Goal: Information Seeking & Learning: Learn about a topic

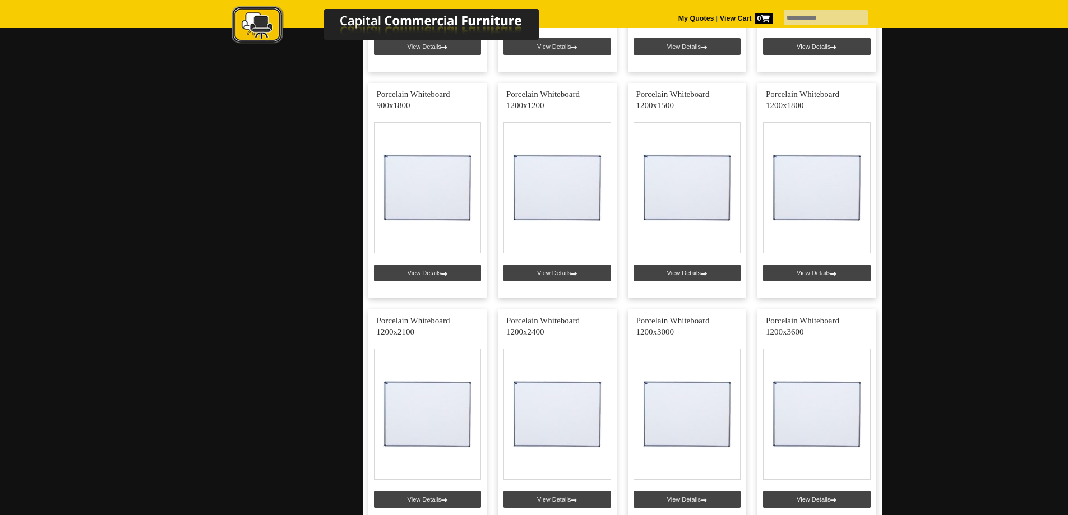
scroll to position [785, 0]
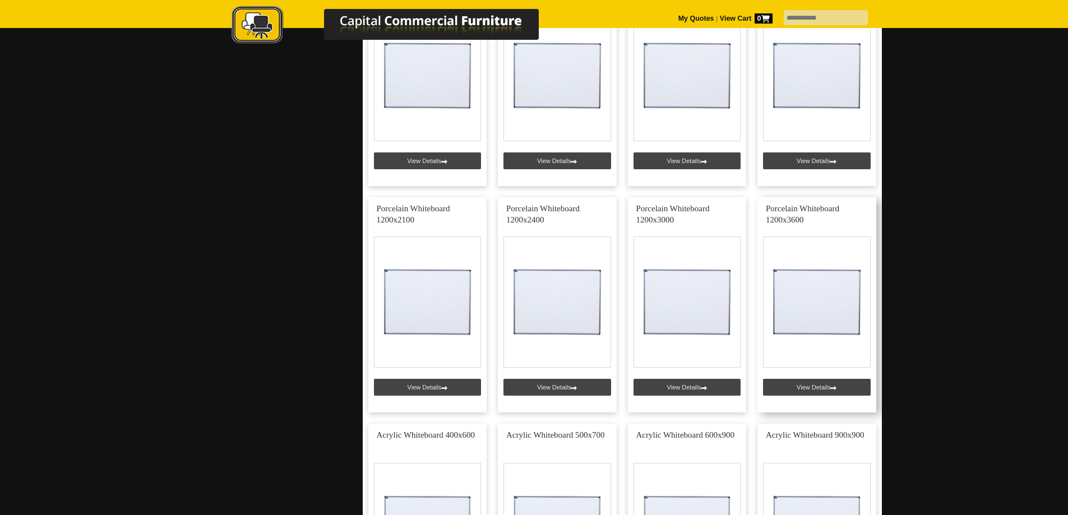
click at [828, 389] on link at bounding box center [816, 304] width 119 height 215
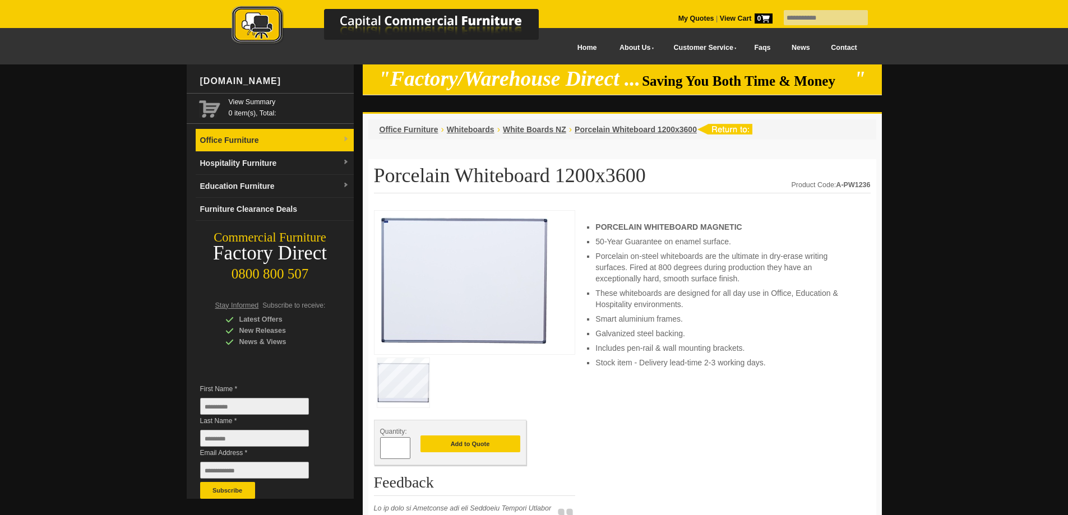
click at [232, 142] on link "Office Furniture" at bounding box center [275, 140] width 158 height 23
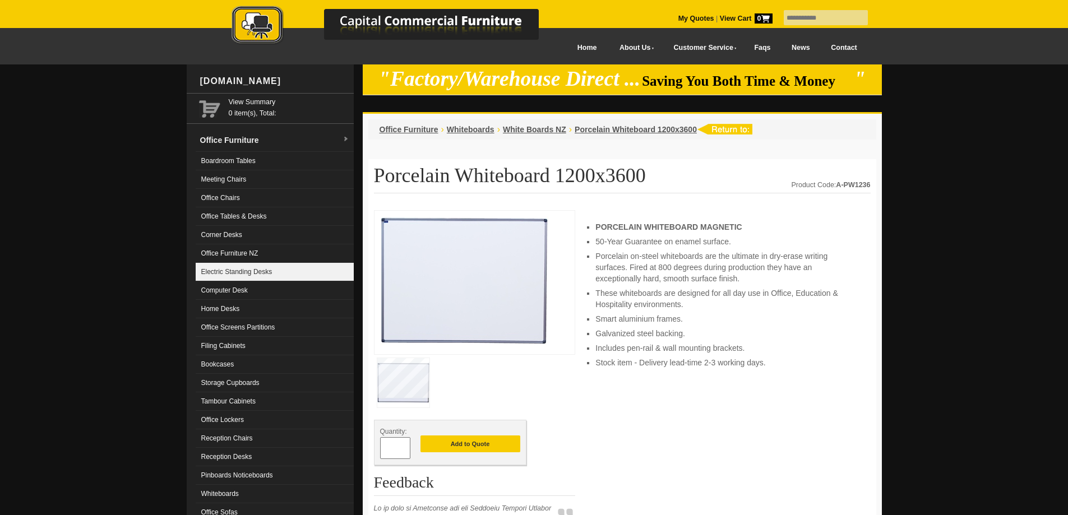
click at [252, 273] on link "Electric Standing Desks" at bounding box center [275, 272] width 158 height 18
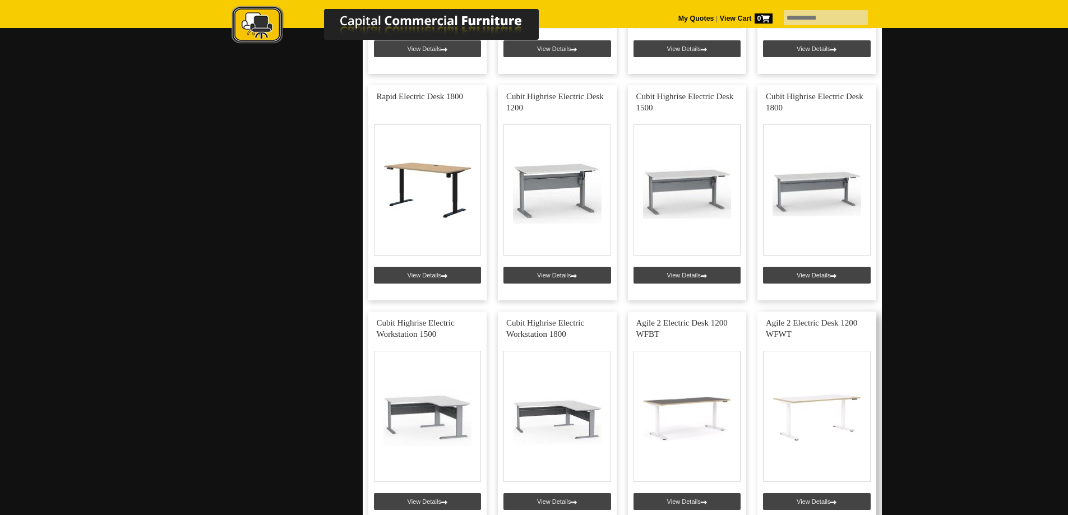
scroll to position [1009, 0]
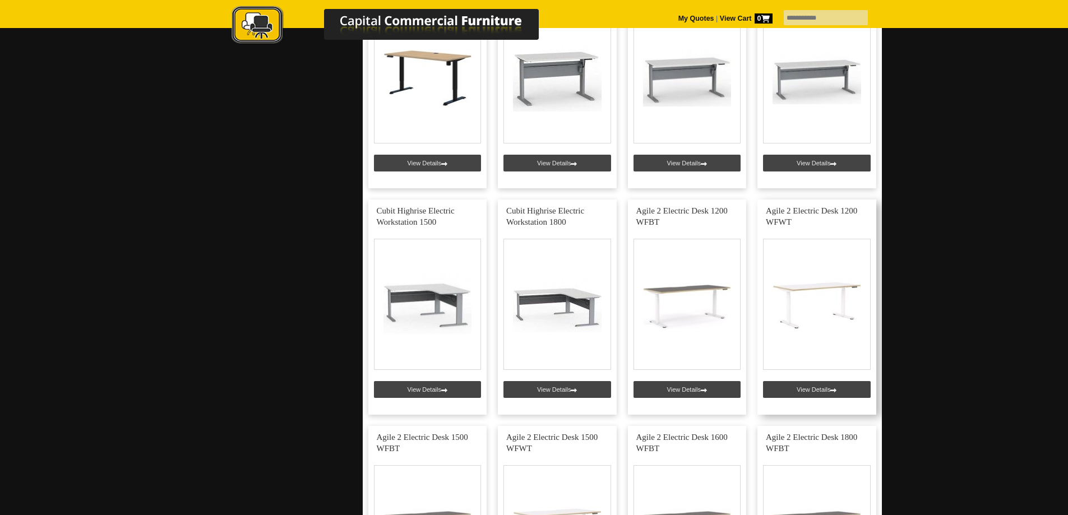
click at [818, 387] on link at bounding box center [816, 307] width 119 height 215
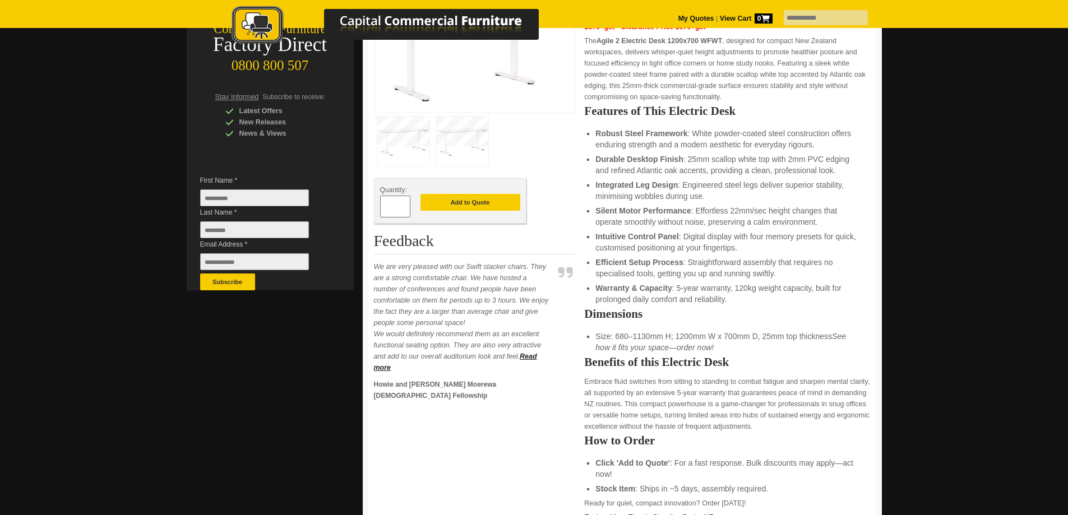
scroll to position [112, 0]
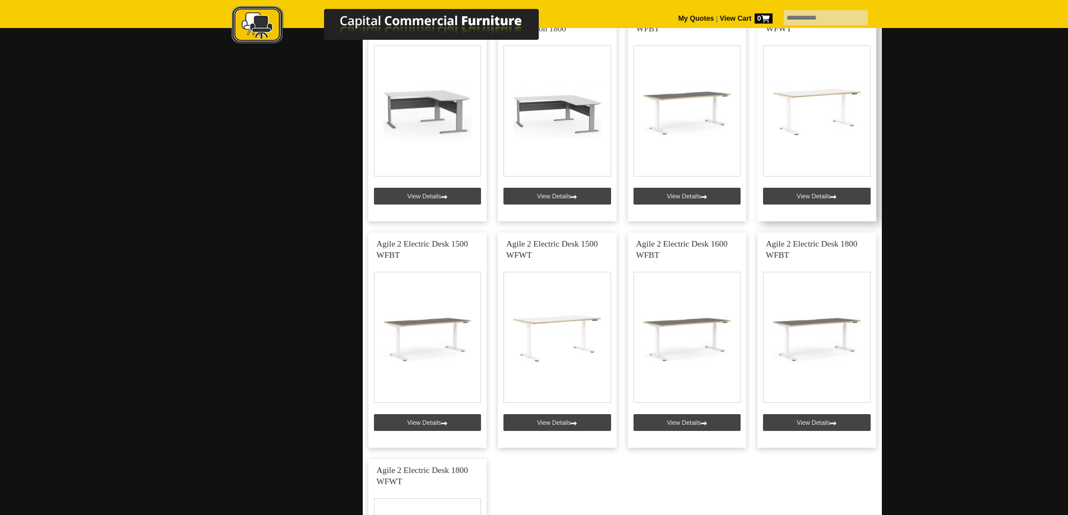
scroll to position [1233, 0]
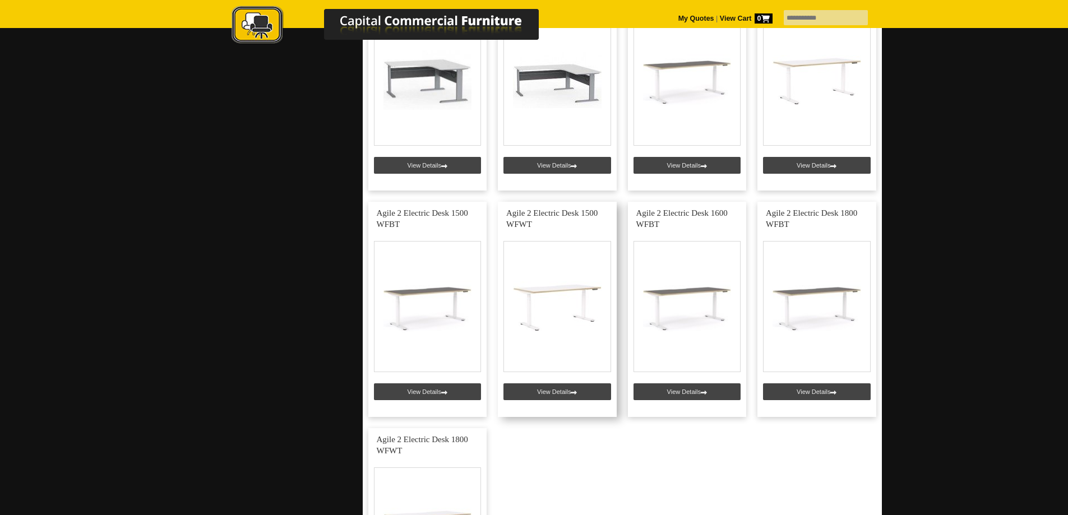
click at [571, 212] on link at bounding box center [557, 309] width 119 height 215
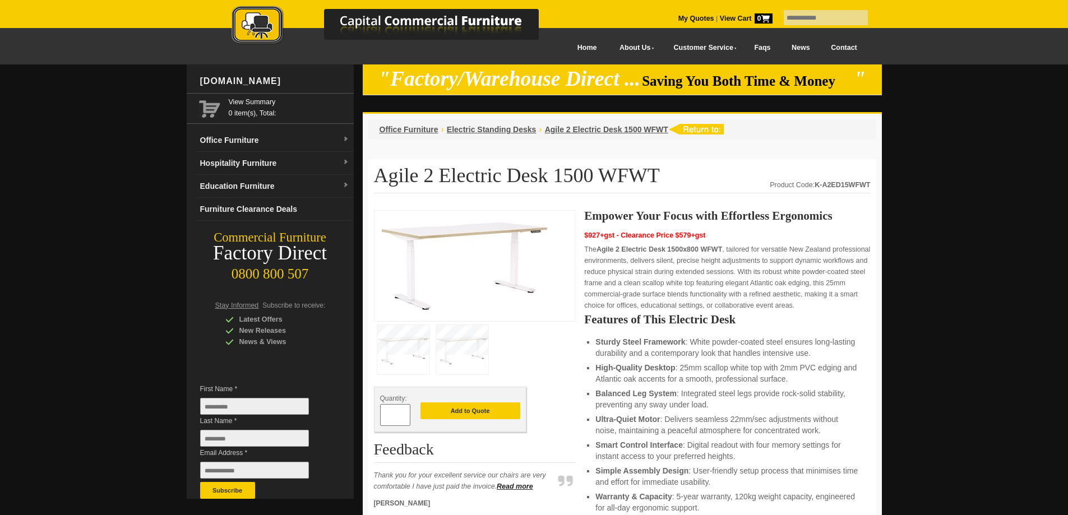
click at [839, 48] on link "Contact" at bounding box center [843, 47] width 47 height 25
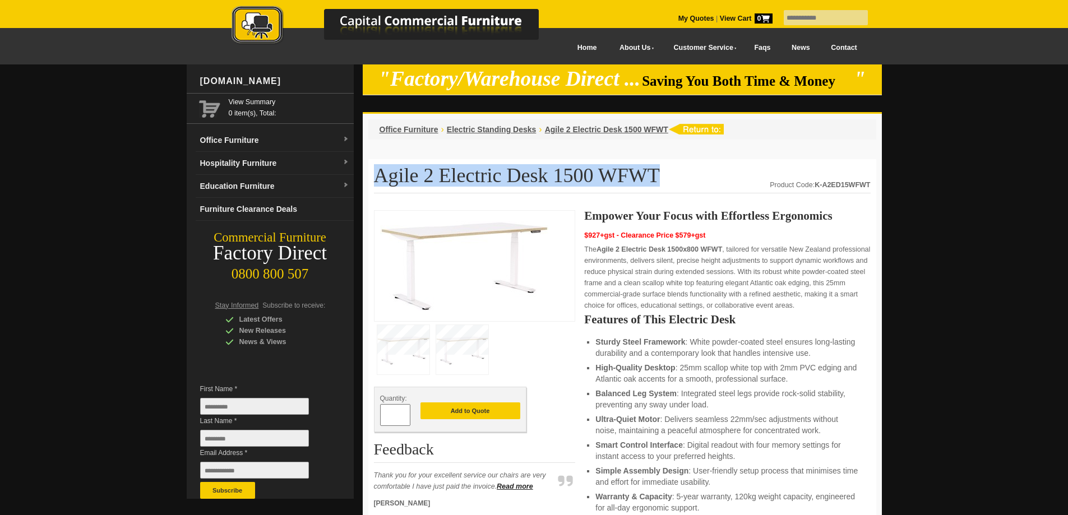
drag, startPoint x: 377, startPoint y: 175, endPoint x: 636, endPoint y: 164, distance: 259.2
copy h1 "Agile 2 Electric Desk 1500 WFWT"
